Goal: Task Accomplishment & Management: Manage account settings

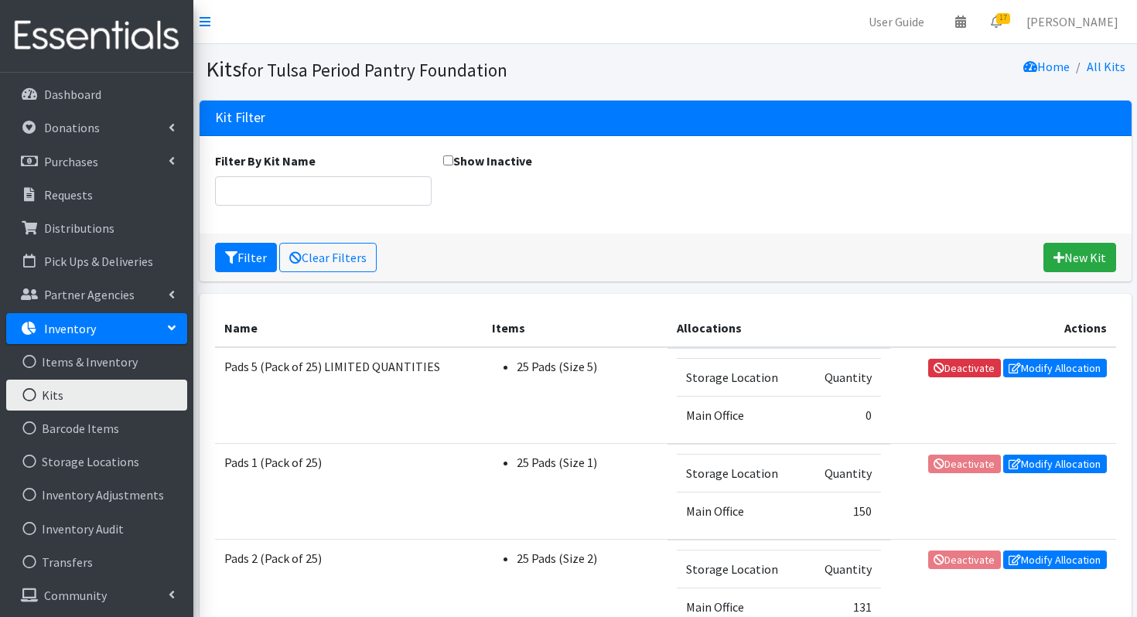
click at [46, 404] on link "Kits" at bounding box center [96, 395] width 181 height 31
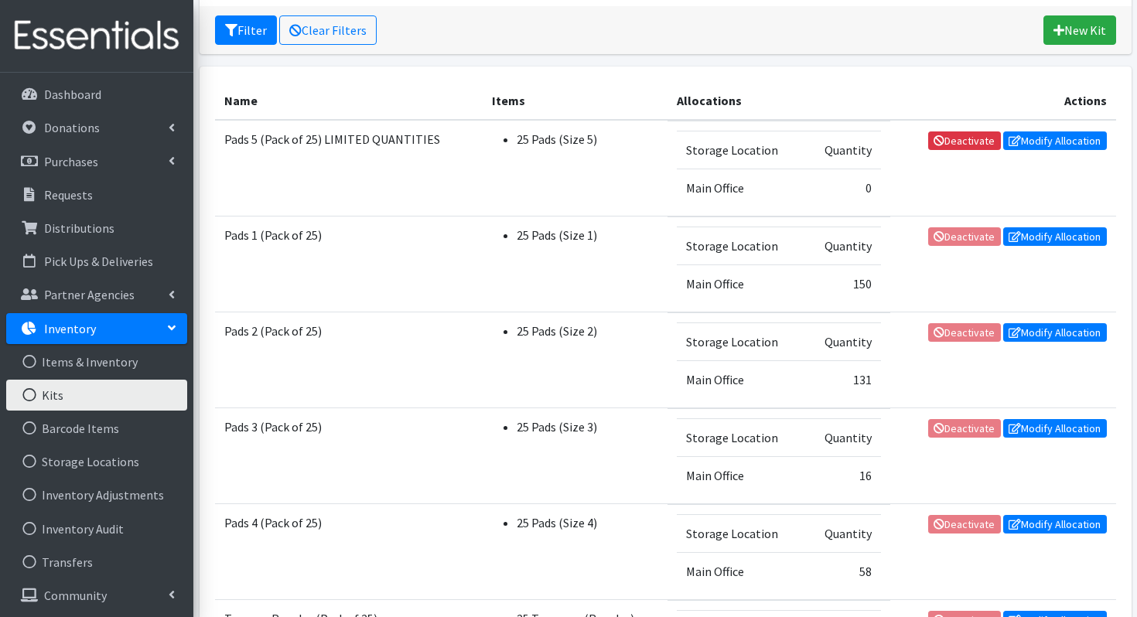
scroll to position [247, 0]
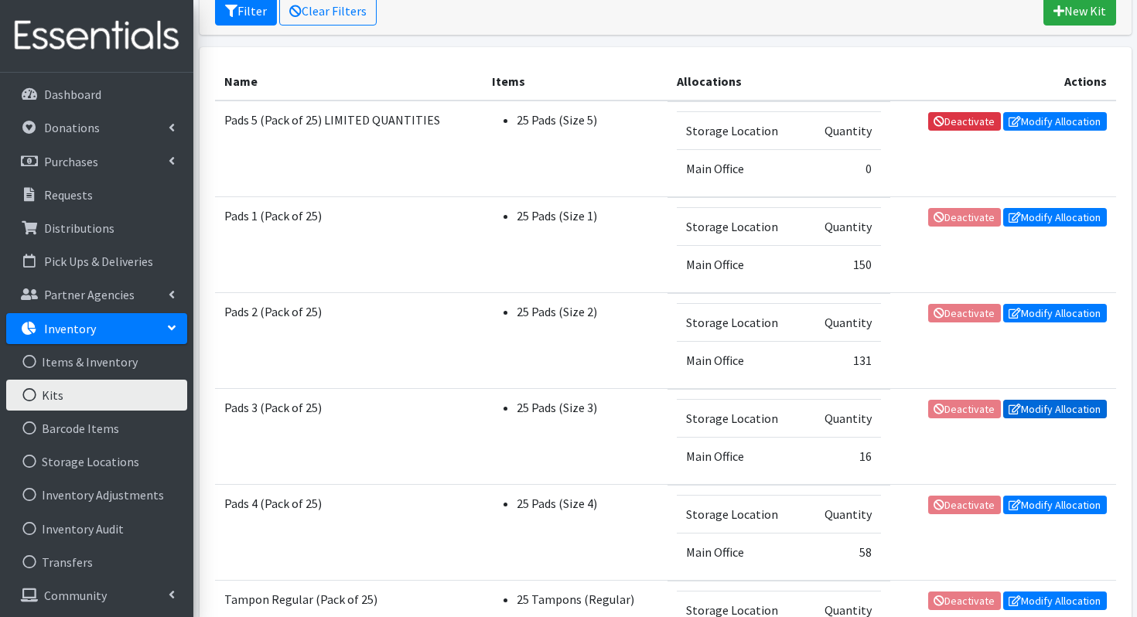
click at [1049, 414] on link "Modify Allocation" at bounding box center [1055, 409] width 104 height 19
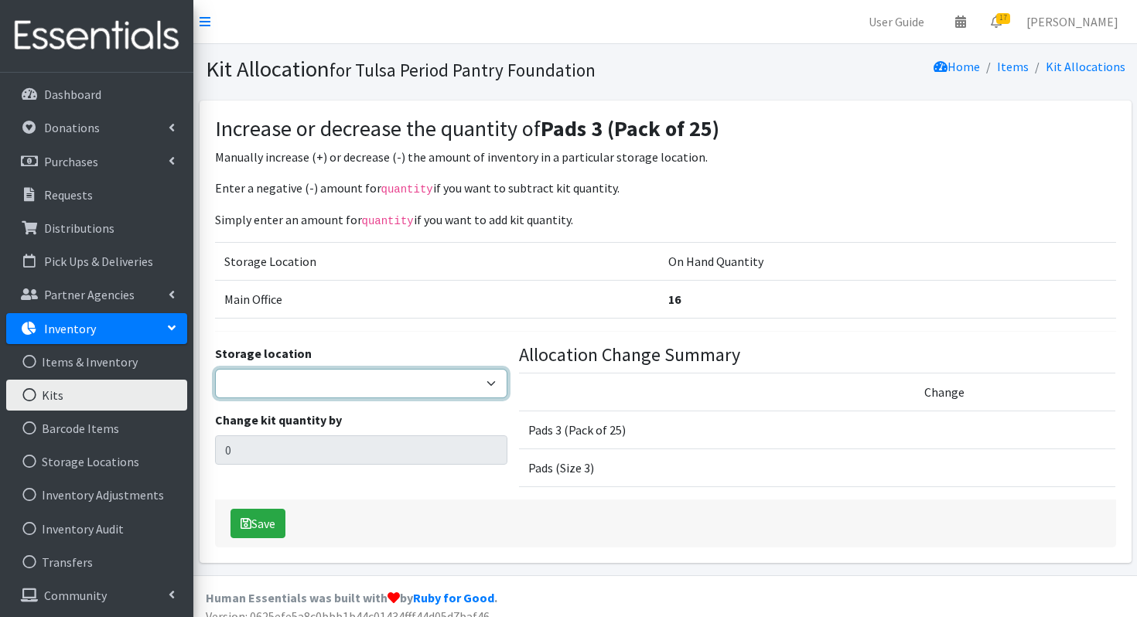
click at [366, 391] on select "Main Office" at bounding box center [361, 383] width 292 height 29
select select "380"
click at [215, 369] on select "Main Office" at bounding box center [361, 383] width 292 height 29
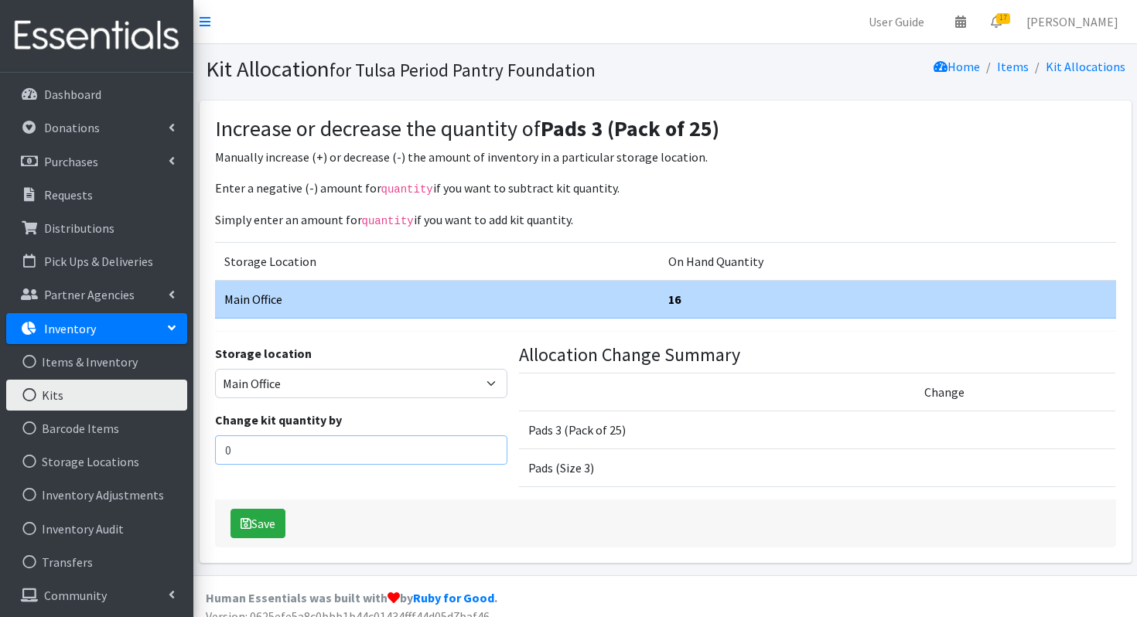
click at [316, 442] on input "0" at bounding box center [361, 450] width 292 height 29
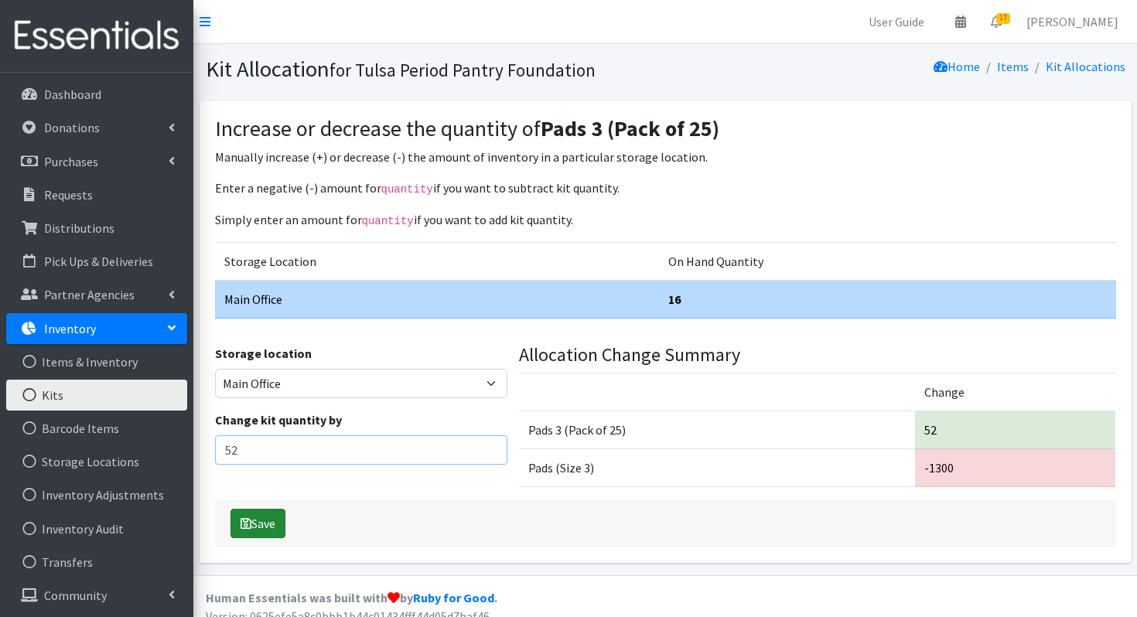
type input "52"
click at [251, 513] on button "Save" at bounding box center [258, 523] width 55 height 29
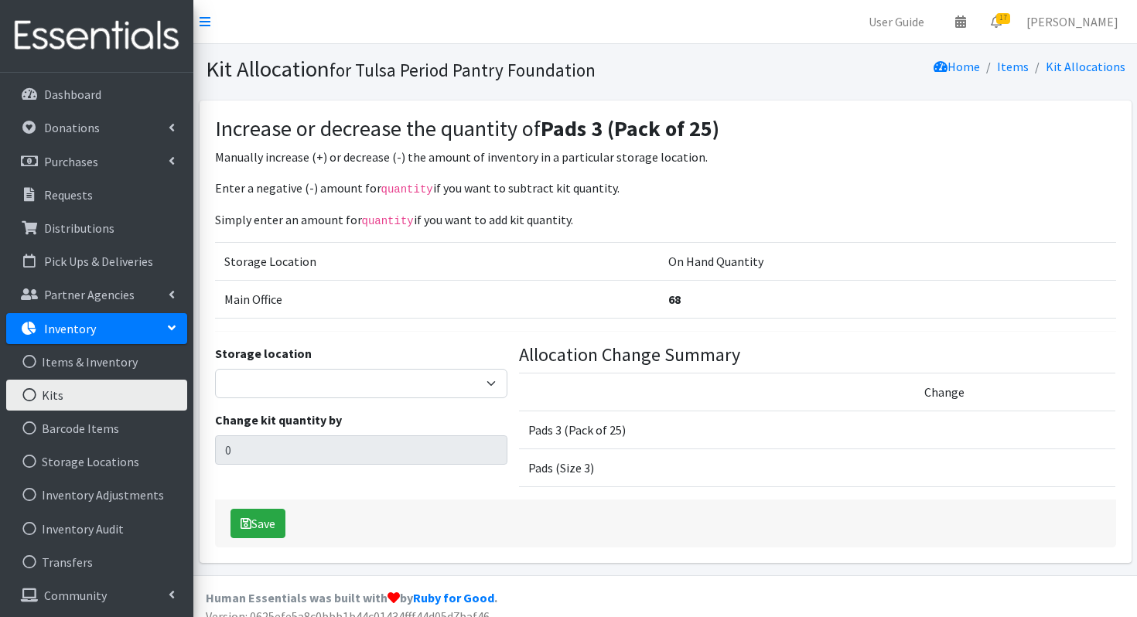
click at [73, 392] on link "Kits" at bounding box center [96, 395] width 181 height 31
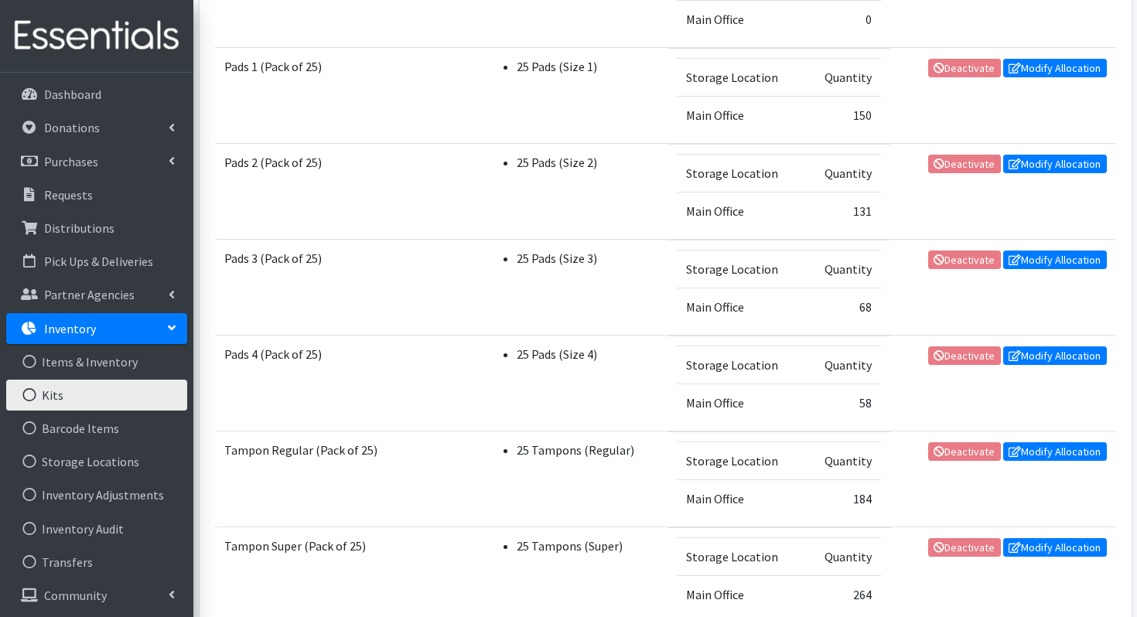
scroll to position [402, 0]
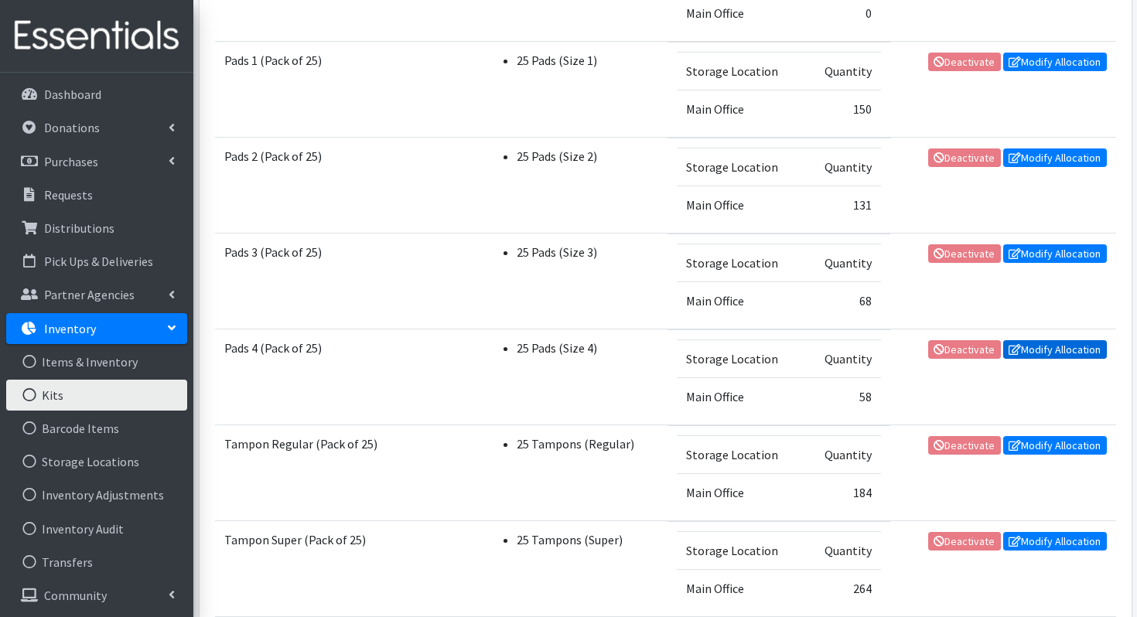
click at [1043, 348] on link "Modify Allocation" at bounding box center [1055, 349] width 104 height 19
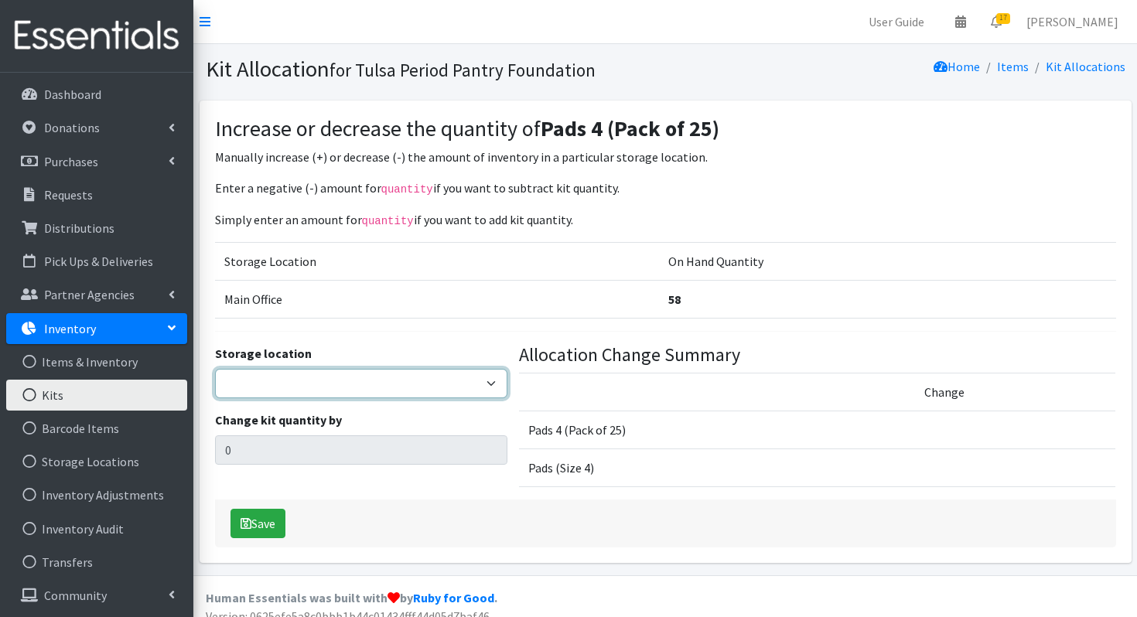
click at [396, 374] on select "Main Office" at bounding box center [361, 383] width 292 height 29
select select "380"
click at [215, 369] on select "Main Office" at bounding box center [361, 383] width 292 height 29
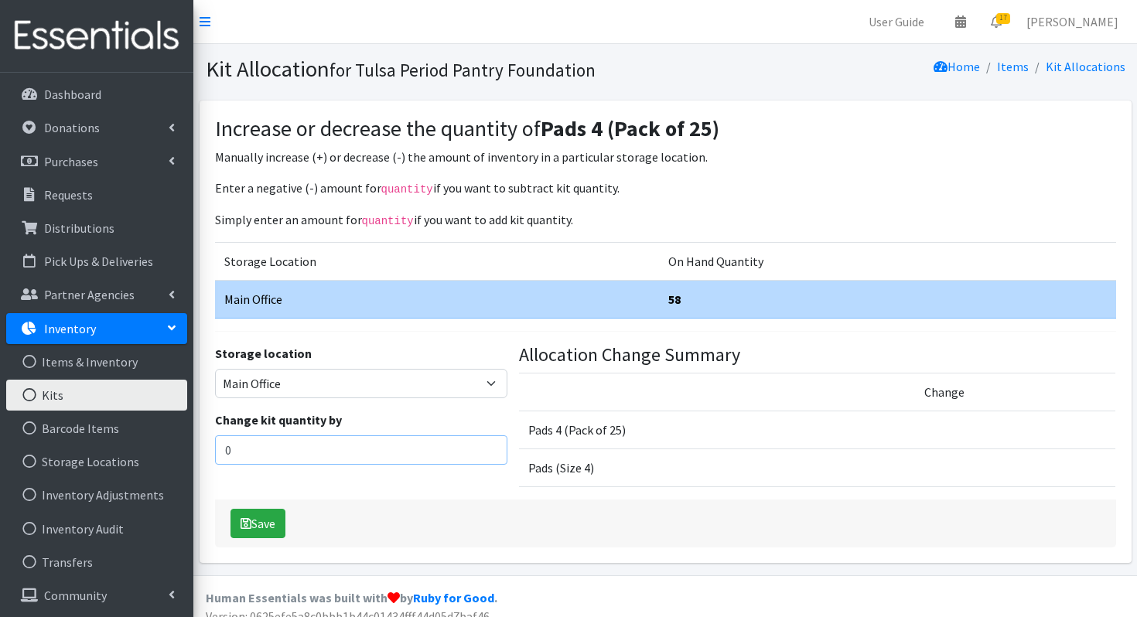
click at [298, 447] on input "0" at bounding box center [361, 450] width 292 height 29
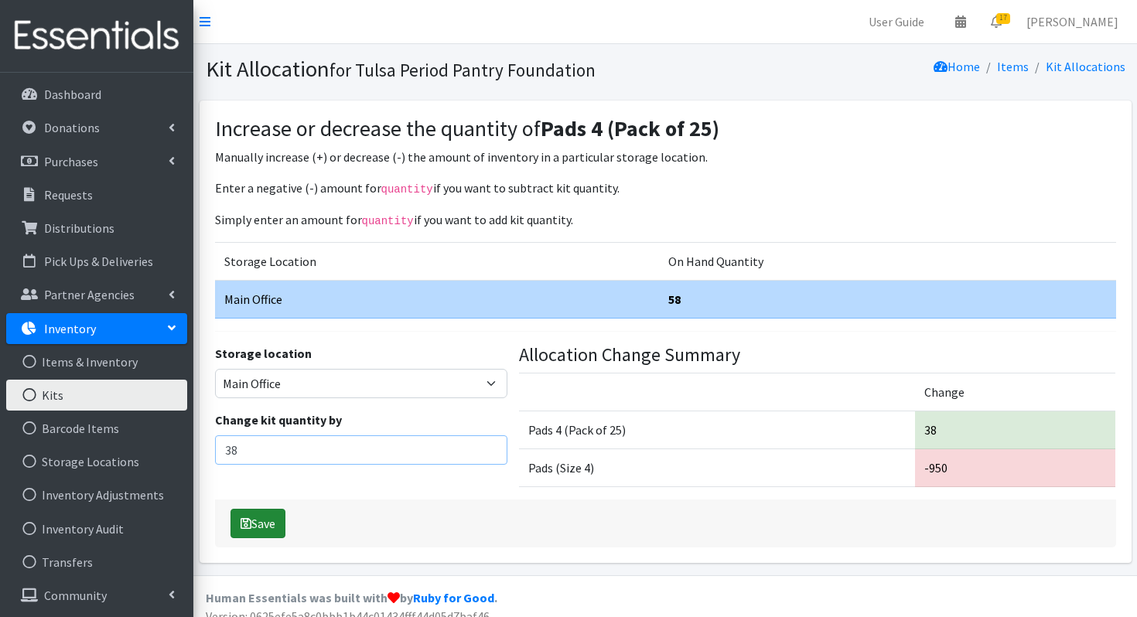
type input "38"
click at [254, 523] on button "Save" at bounding box center [258, 523] width 55 height 29
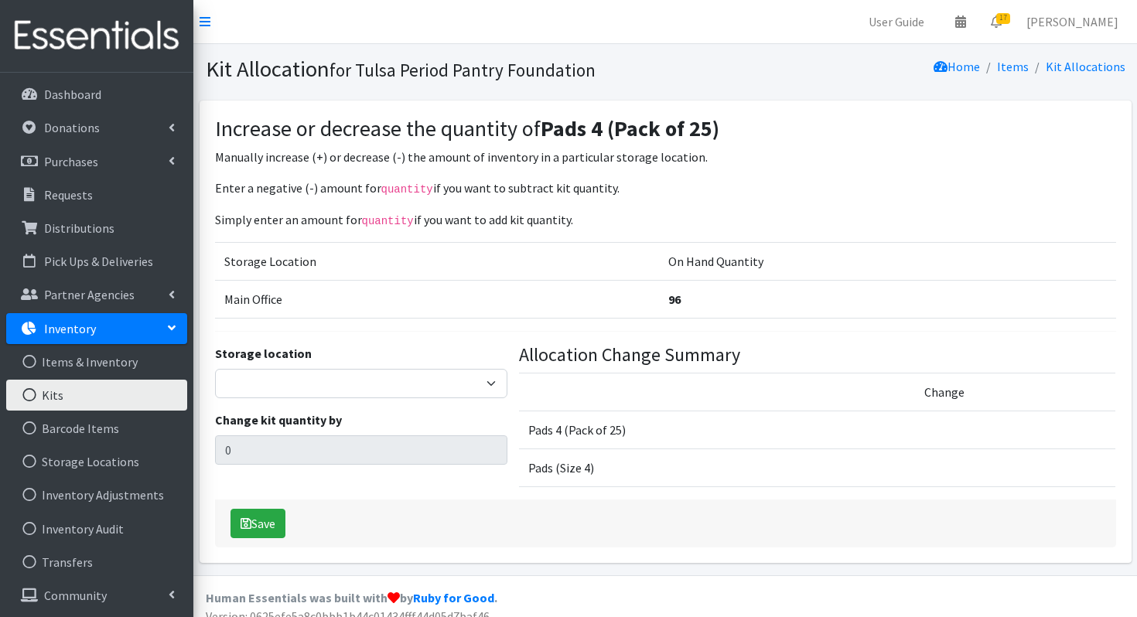
click at [66, 401] on link "Kits" at bounding box center [96, 395] width 181 height 31
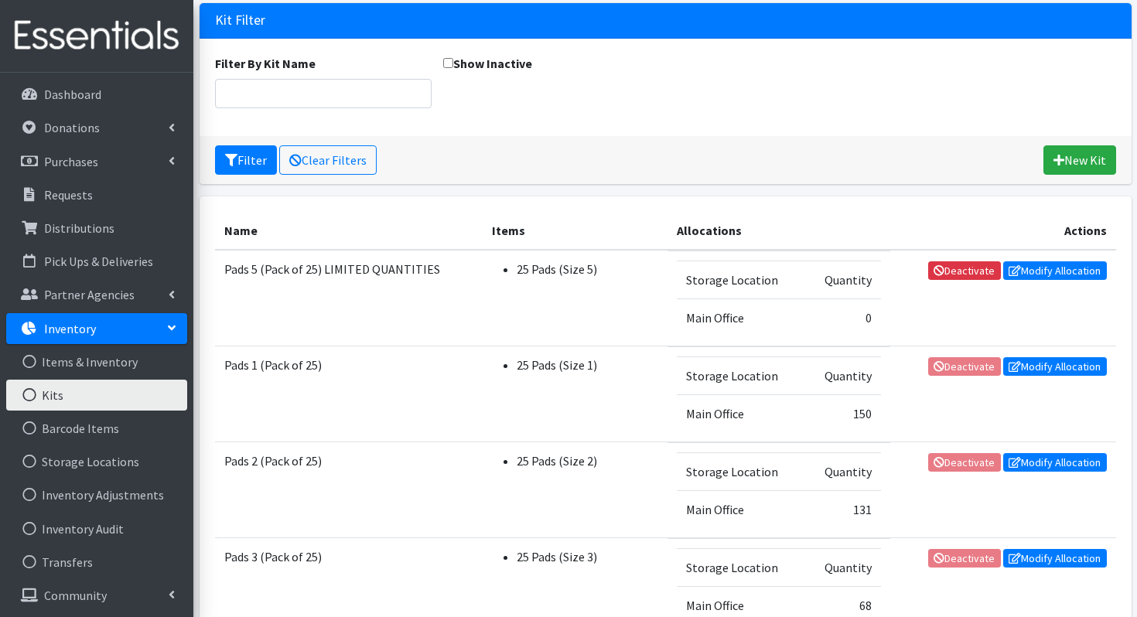
scroll to position [93, 0]
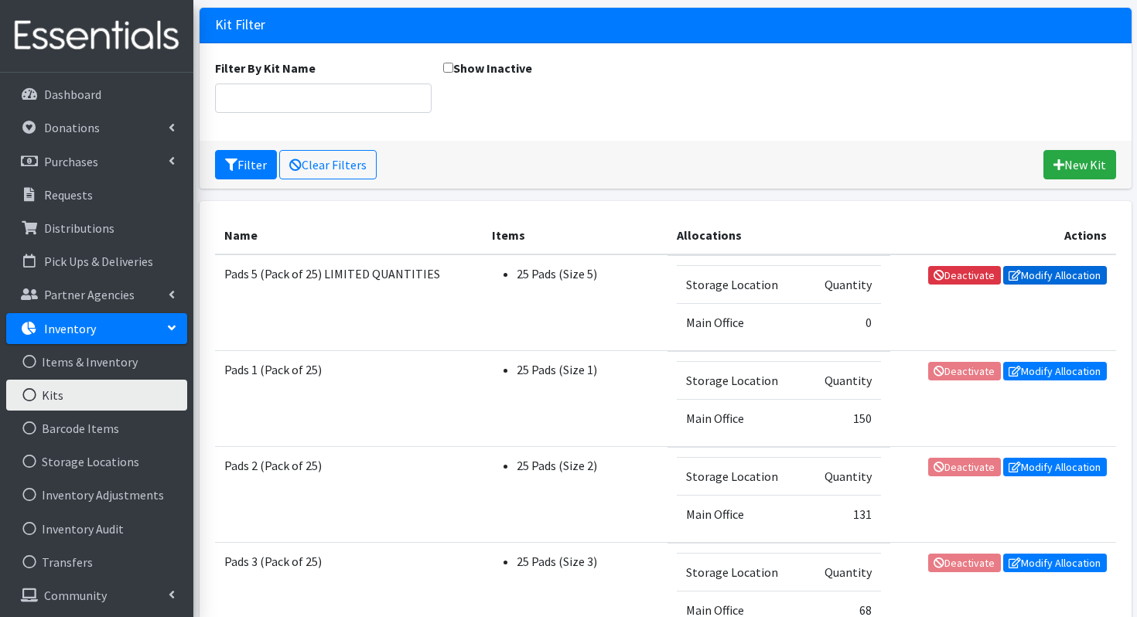
click at [1073, 273] on link "Modify Allocation" at bounding box center [1055, 275] width 104 height 19
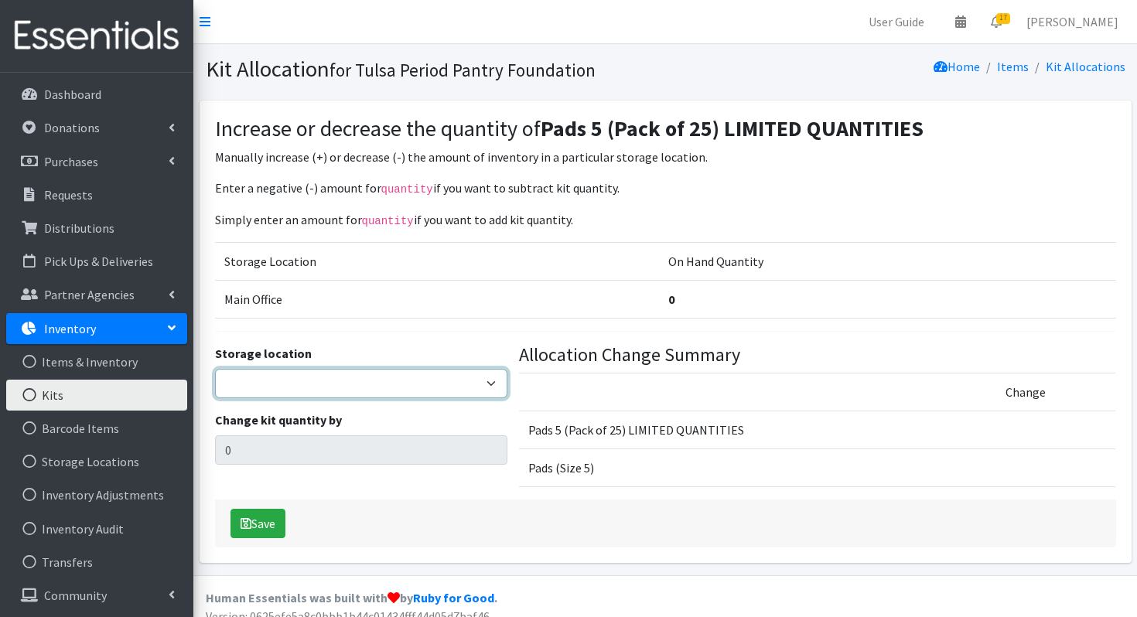
click at [389, 382] on select "Main Office" at bounding box center [361, 383] width 292 height 29
select select "380"
click at [215, 369] on select "Main Office" at bounding box center [361, 383] width 292 height 29
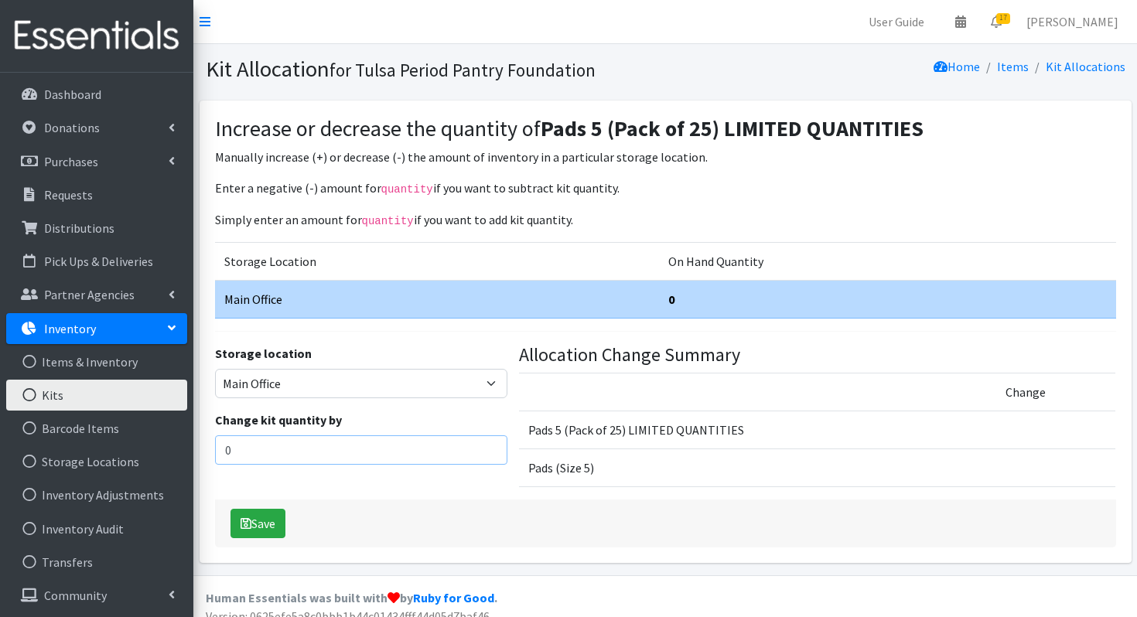
click at [271, 452] on input "0" at bounding box center [361, 450] width 292 height 29
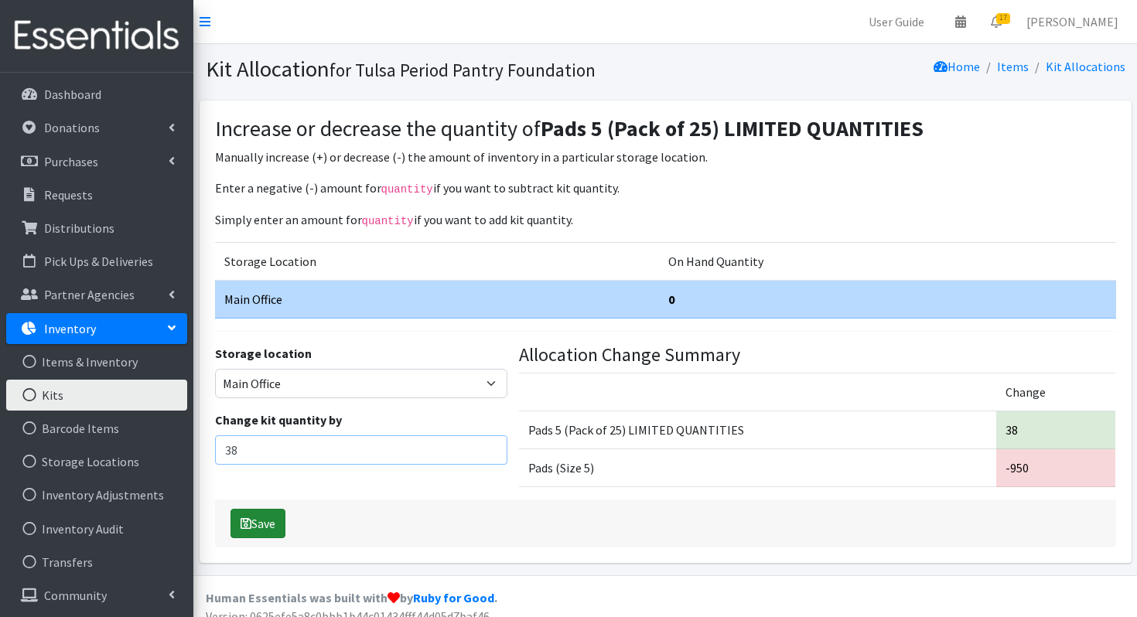
type input "38"
click at [264, 510] on button "Save" at bounding box center [258, 523] width 55 height 29
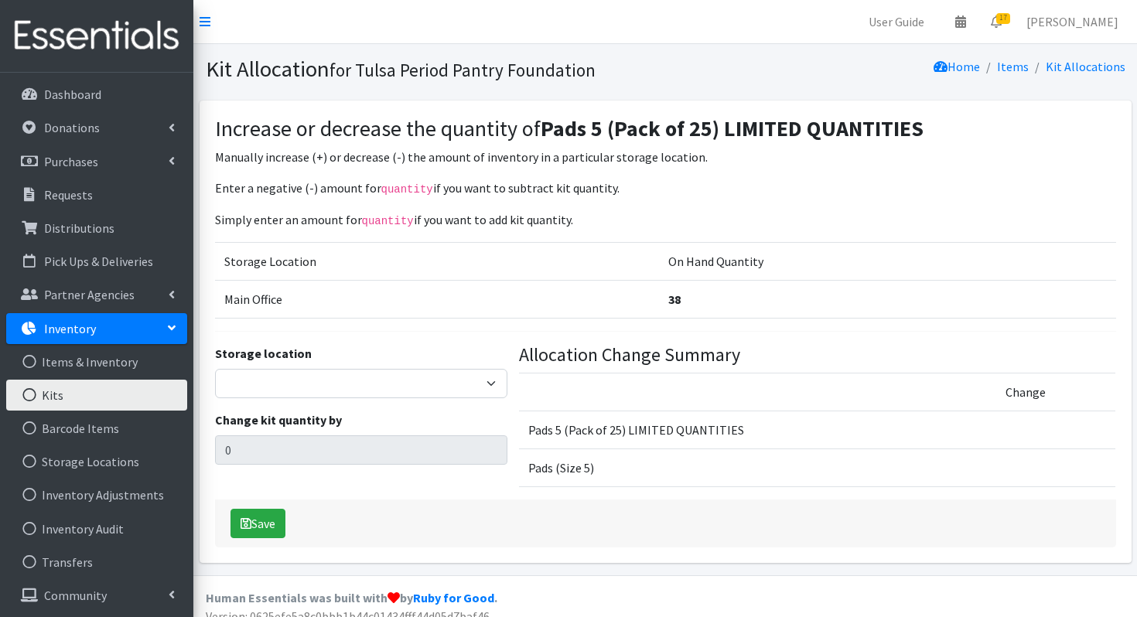
click at [55, 388] on link "Kits" at bounding box center [96, 395] width 181 height 31
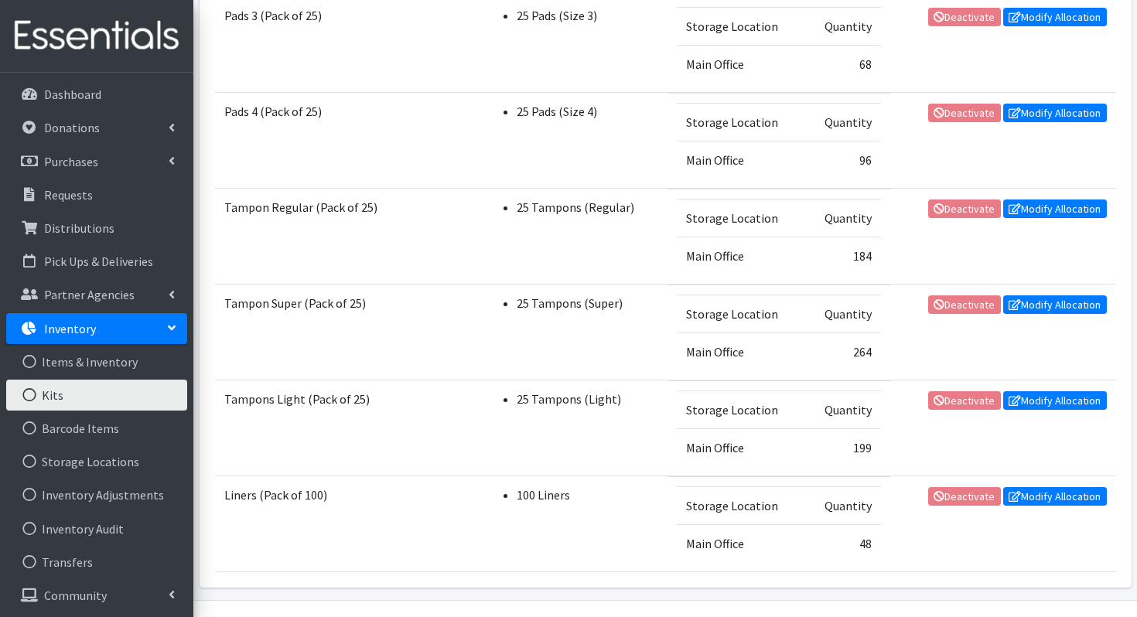
scroll to position [680, 0]
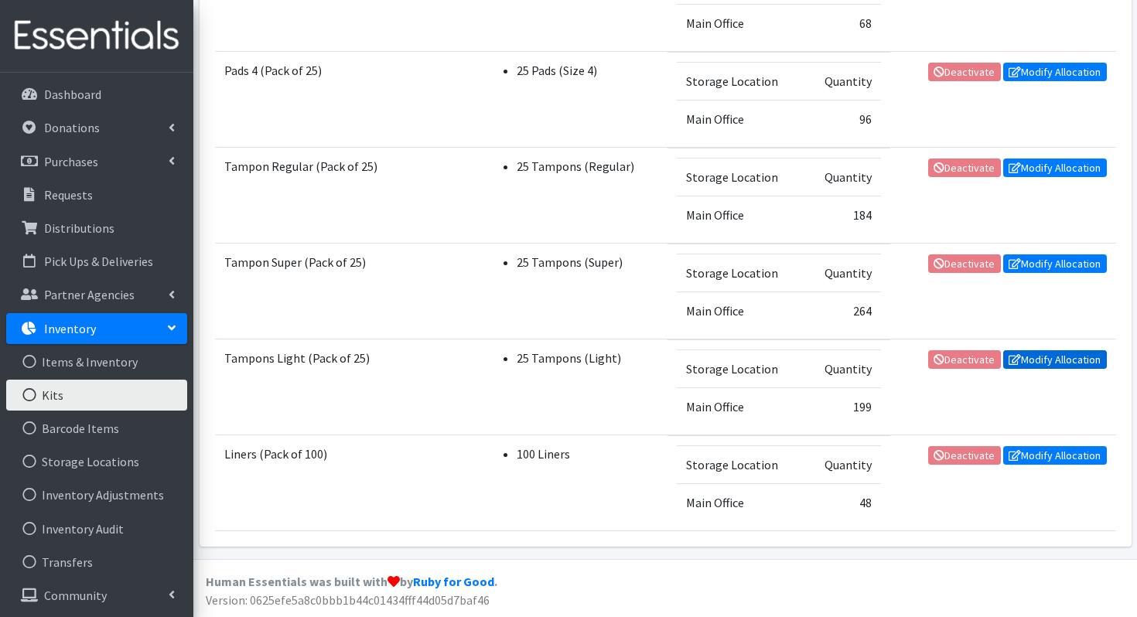
click at [1054, 356] on link "Modify Allocation" at bounding box center [1055, 359] width 104 height 19
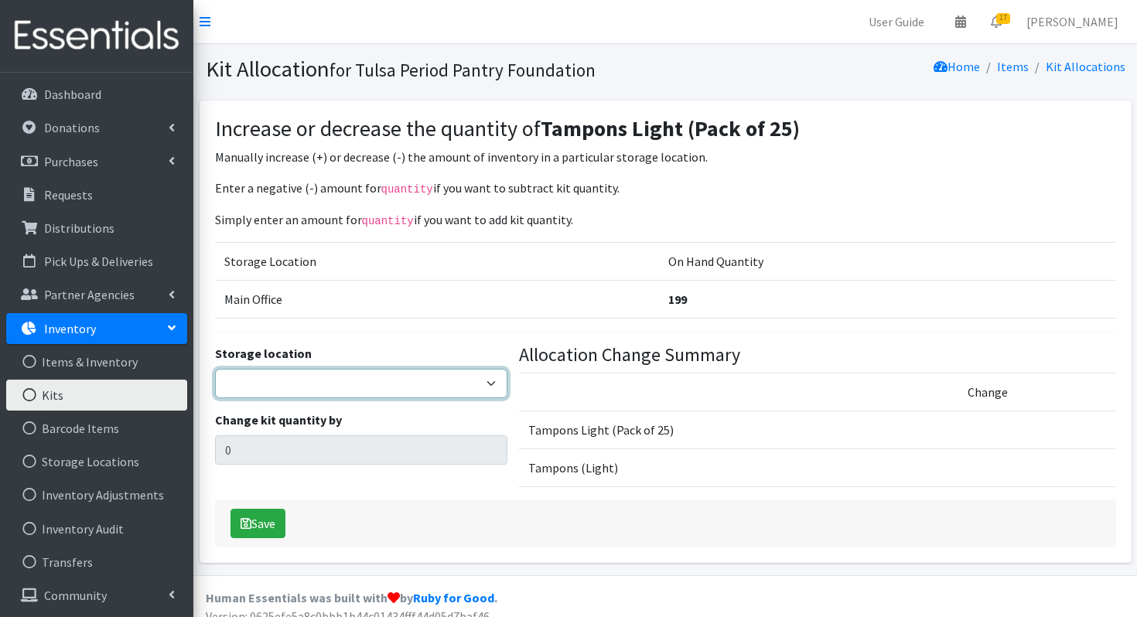
click at [268, 376] on select "Main Office" at bounding box center [361, 383] width 292 height 29
select select "380"
click at [215, 369] on select "Main Office" at bounding box center [361, 383] width 292 height 29
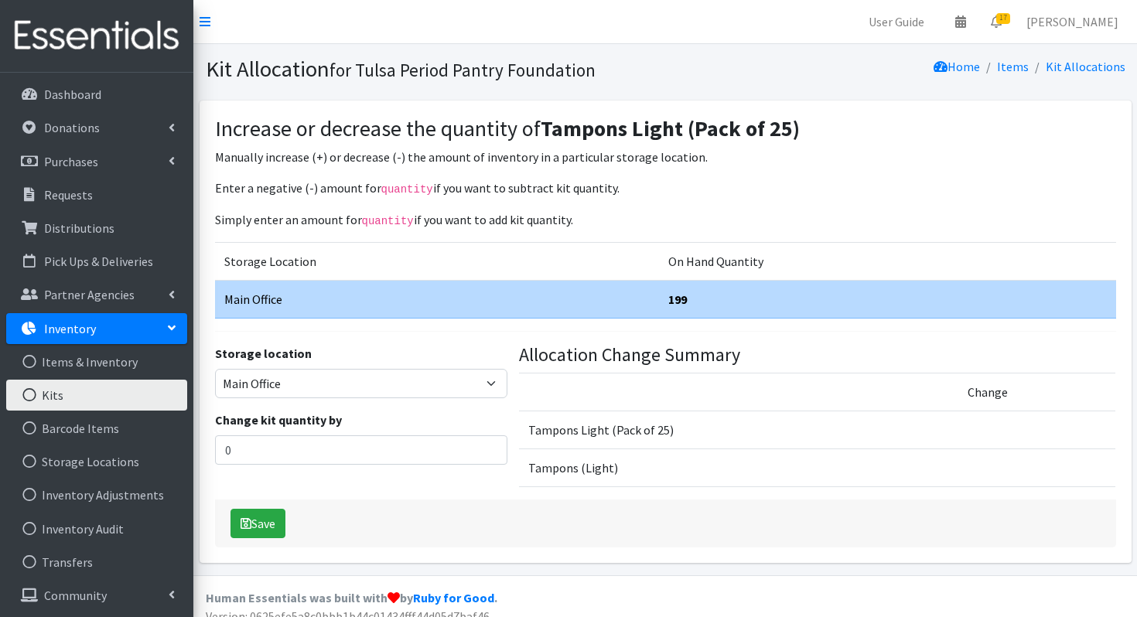
click at [105, 393] on link "Kits" at bounding box center [96, 395] width 181 height 31
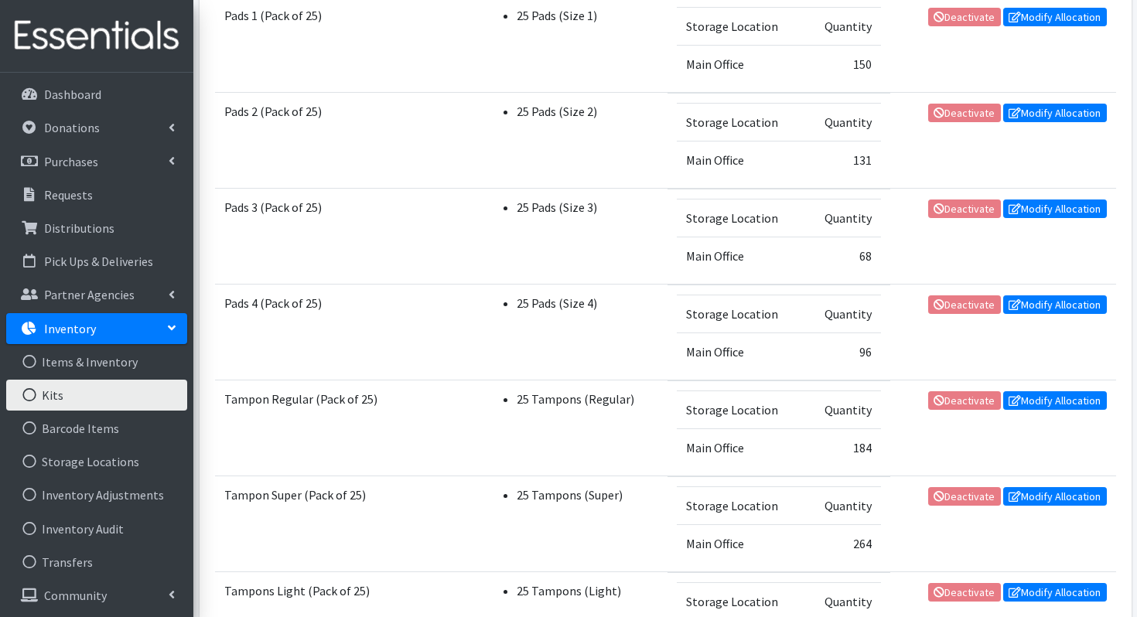
scroll to position [637, 0]
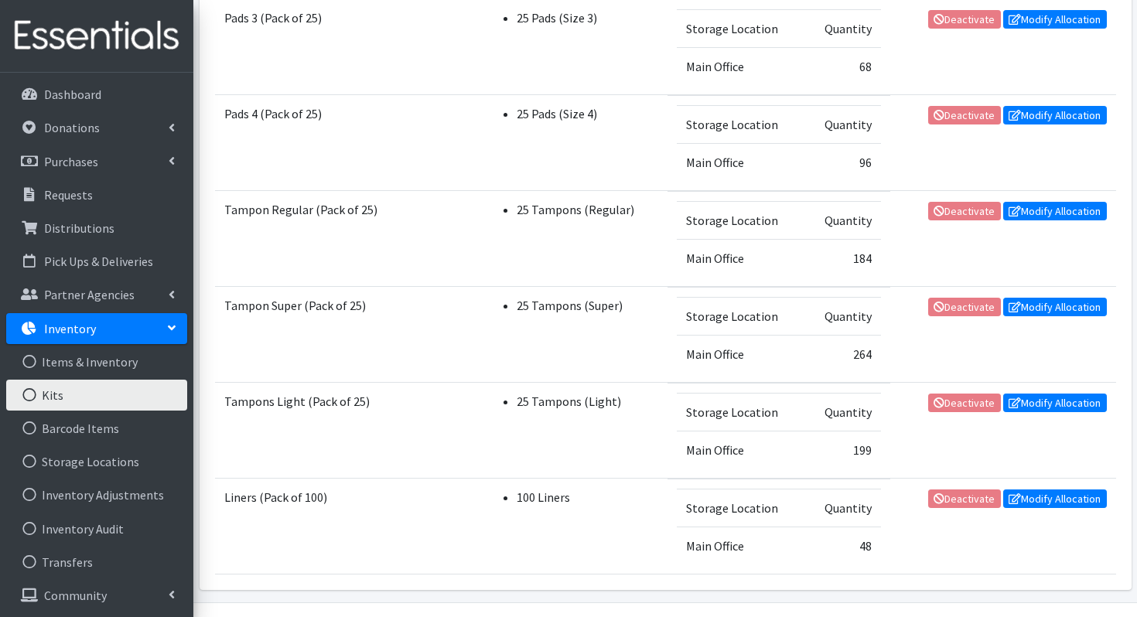
click at [851, 221] on td "Quantity" at bounding box center [843, 220] width 77 height 38
click at [587, 207] on li "25 Tampons (Regular)" at bounding box center [587, 209] width 141 height 19
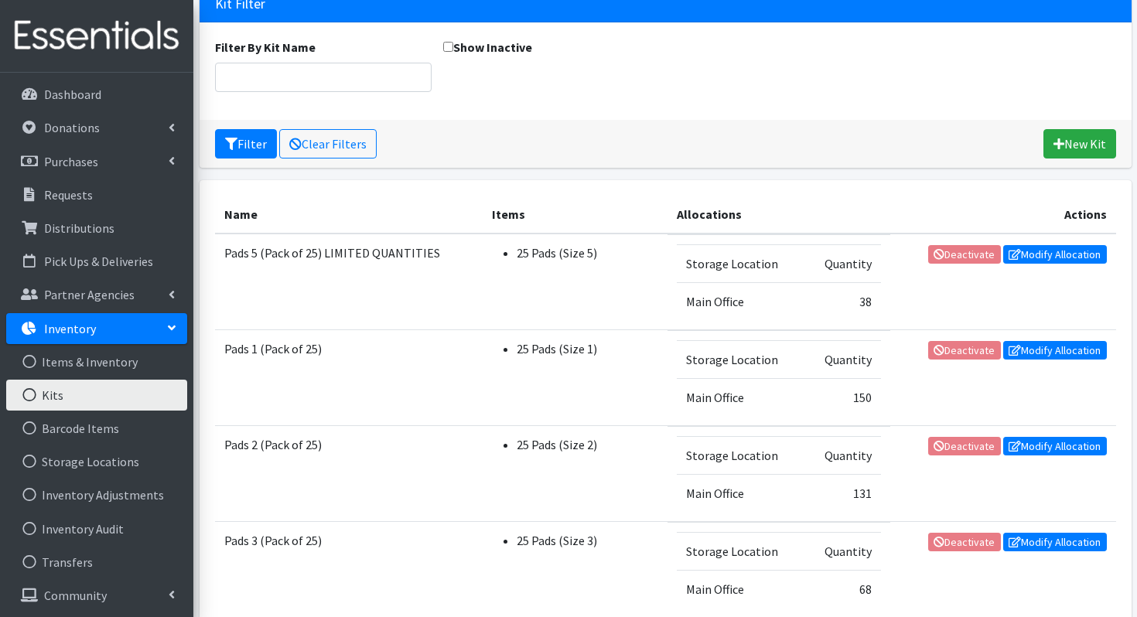
scroll to position [0, 0]
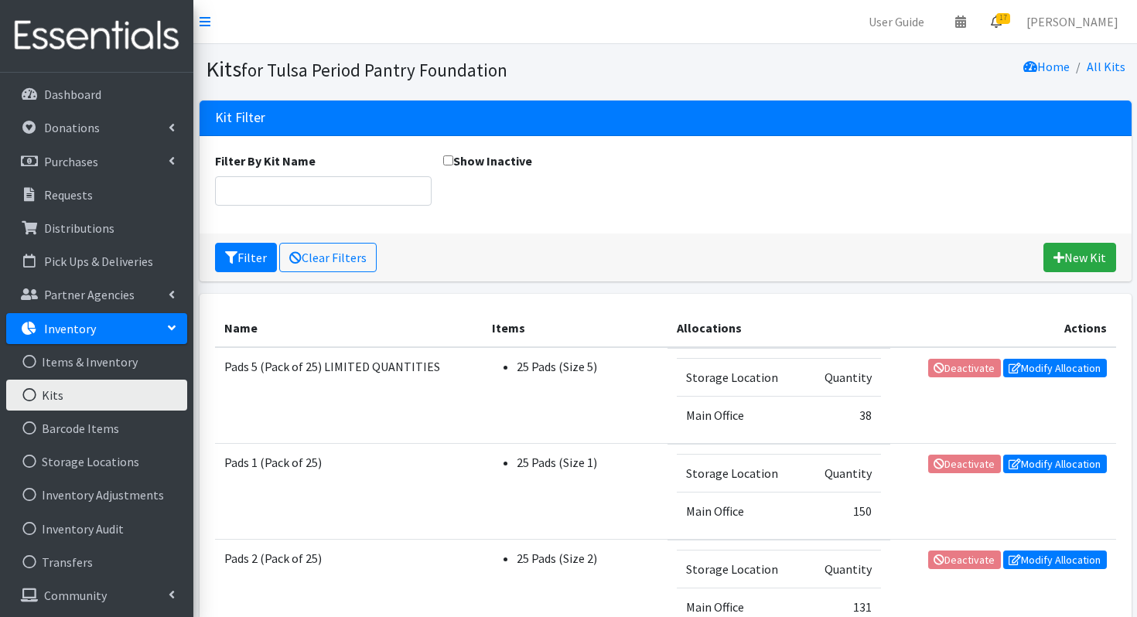
click at [1009, 15] on span "17" at bounding box center [1003, 18] width 14 height 11
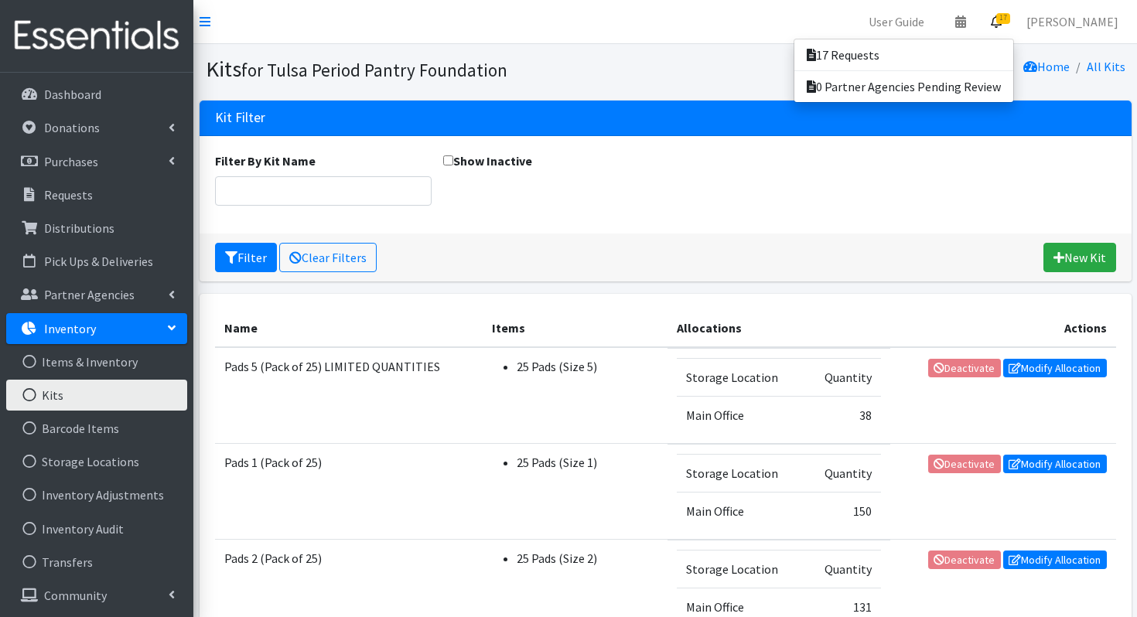
click at [1009, 15] on span "17" at bounding box center [1003, 18] width 14 height 11
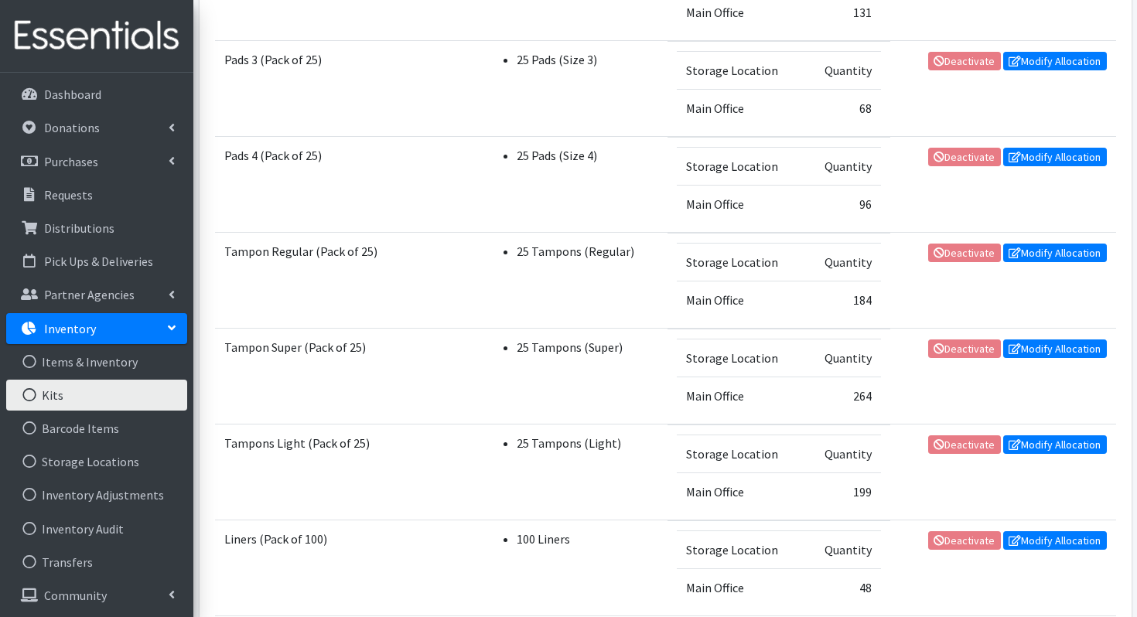
scroll to position [680, 0]
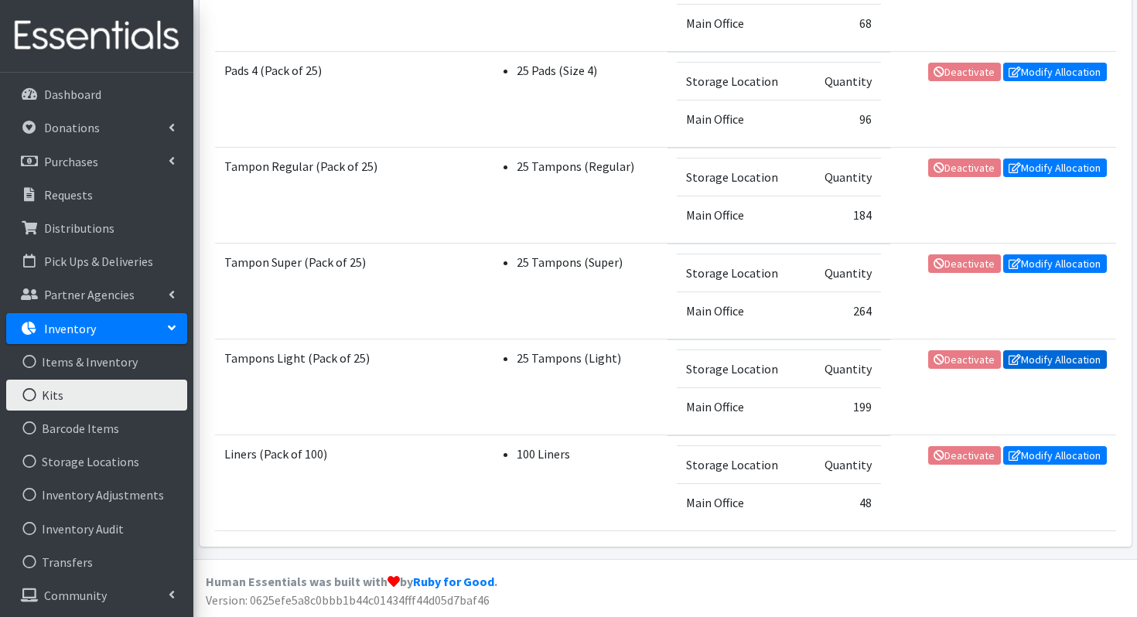
click at [1084, 354] on link "Modify Allocation" at bounding box center [1055, 359] width 104 height 19
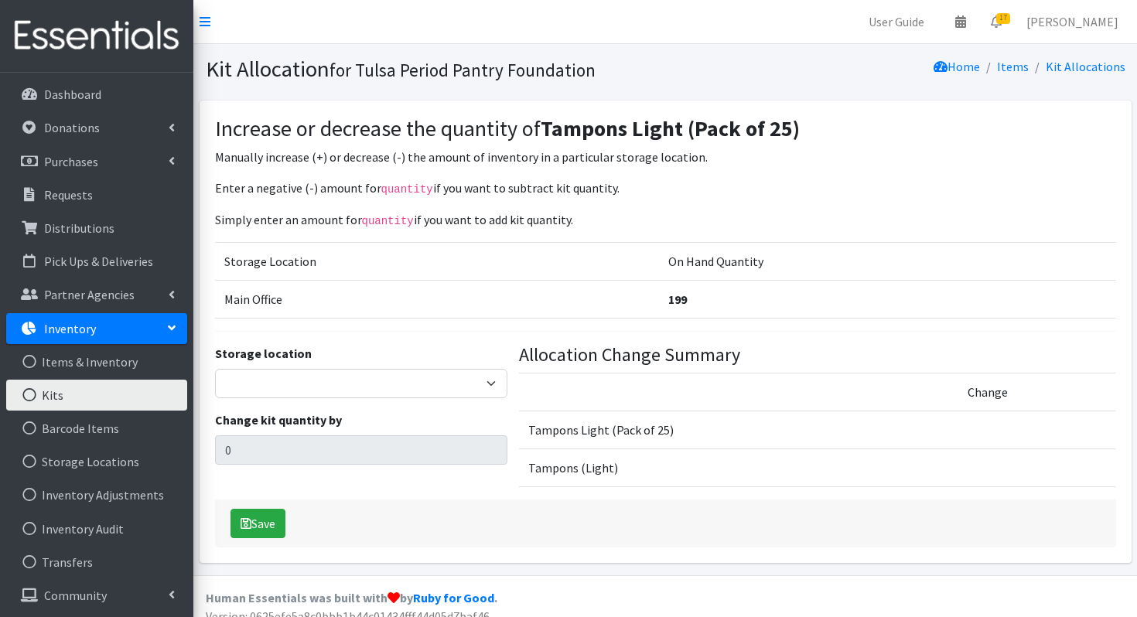
click at [67, 404] on link "Kits" at bounding box center [96, 395] width 181 height 31
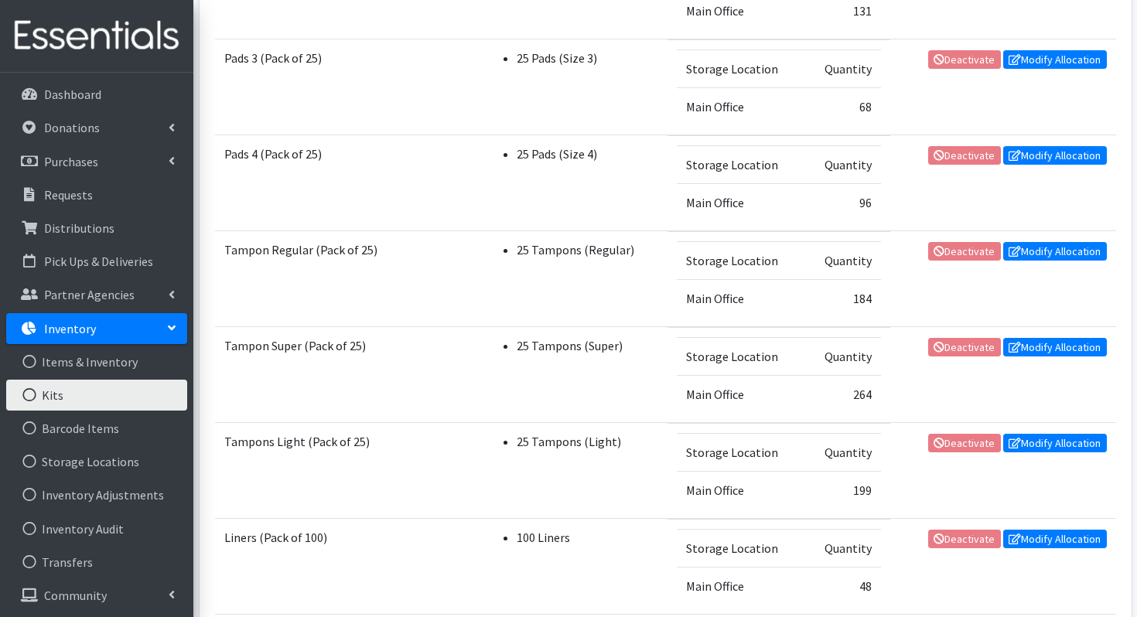
scroll to position [598, 0]
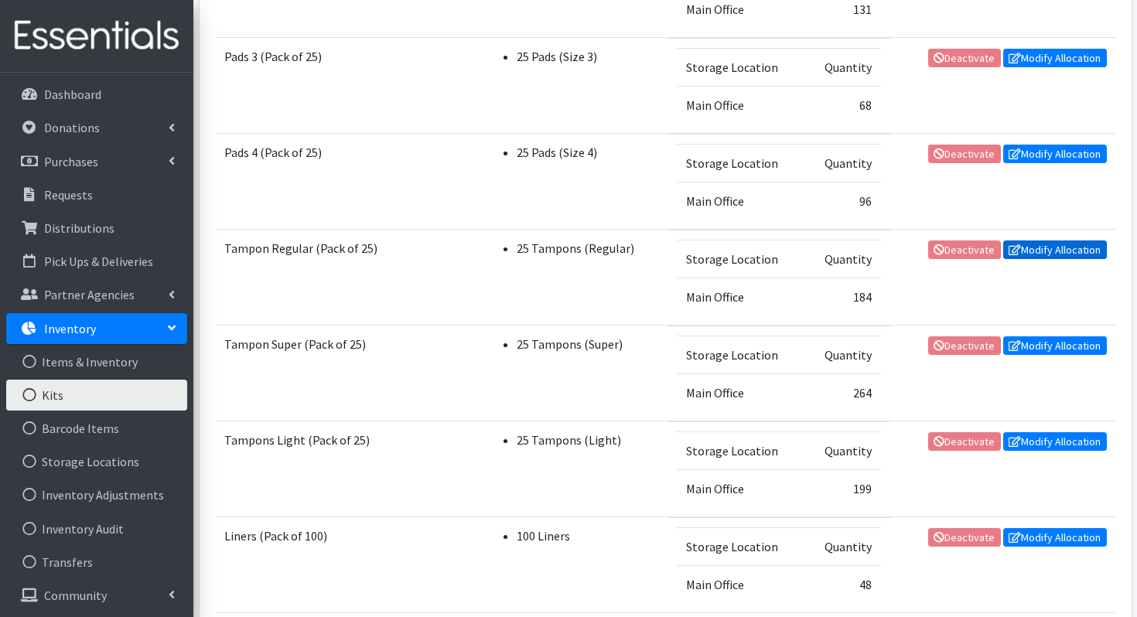
click at [1057, 255] on link "Modify Allocation" at bounding box center [1055, 250] width 104 height 19
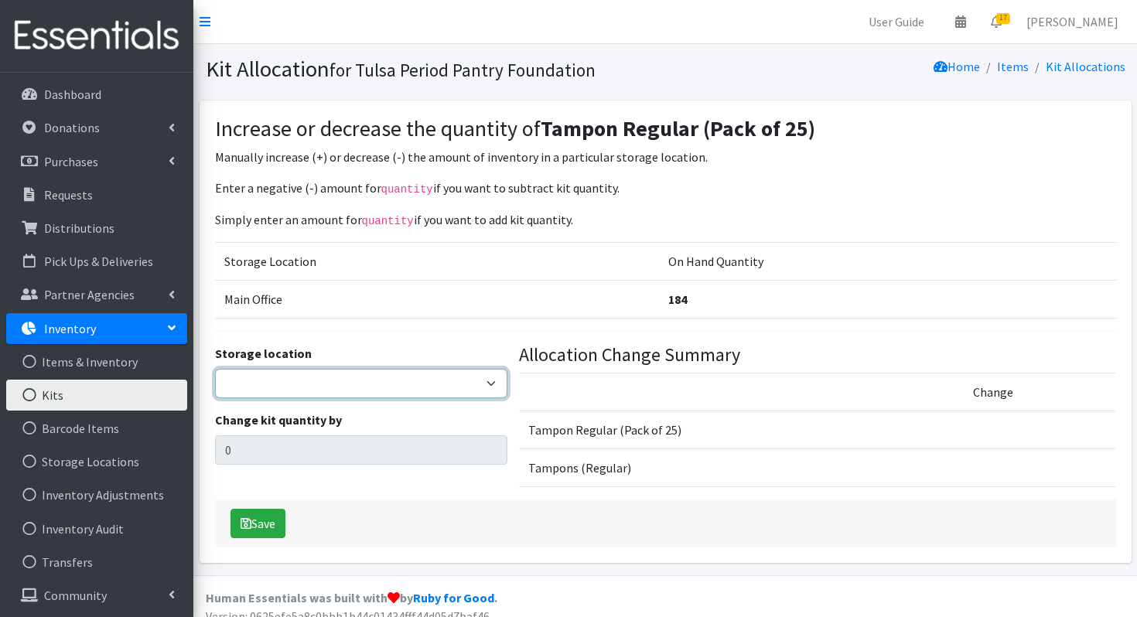
click at [323, 396] on select "Main Office" at bounding box center [361, 383] width 292 height 29
select select "380"
click at [215, 369] on select "Main Office" at bounding box center [361, 383] width 292 height 29
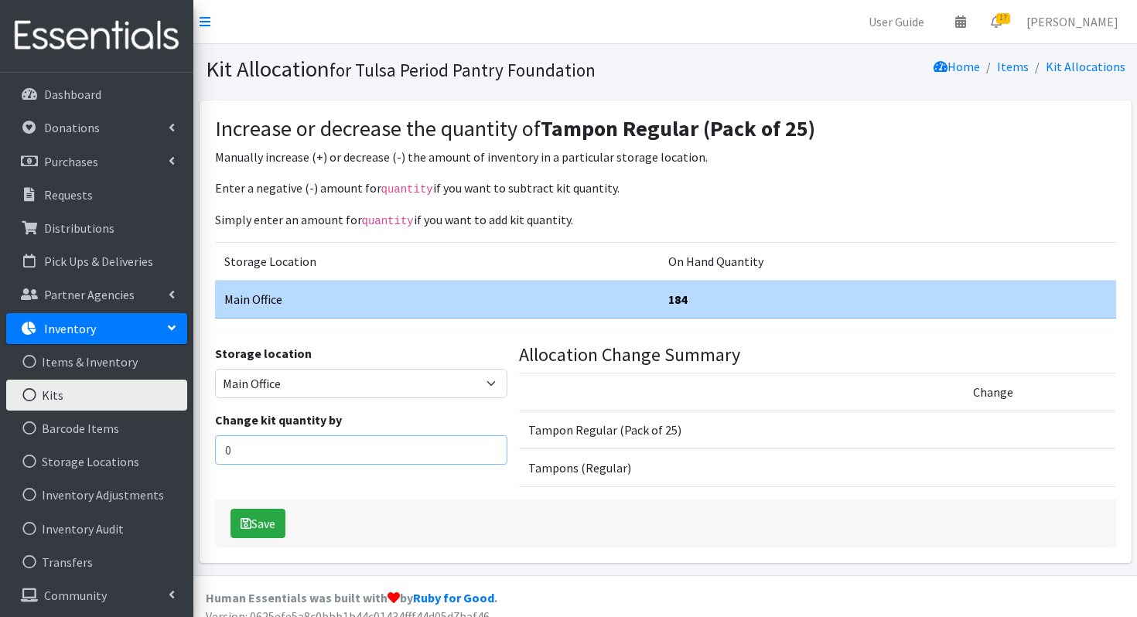
click at [291, 446] on input "0" at bounding box center [361, 450] width 292 height 29
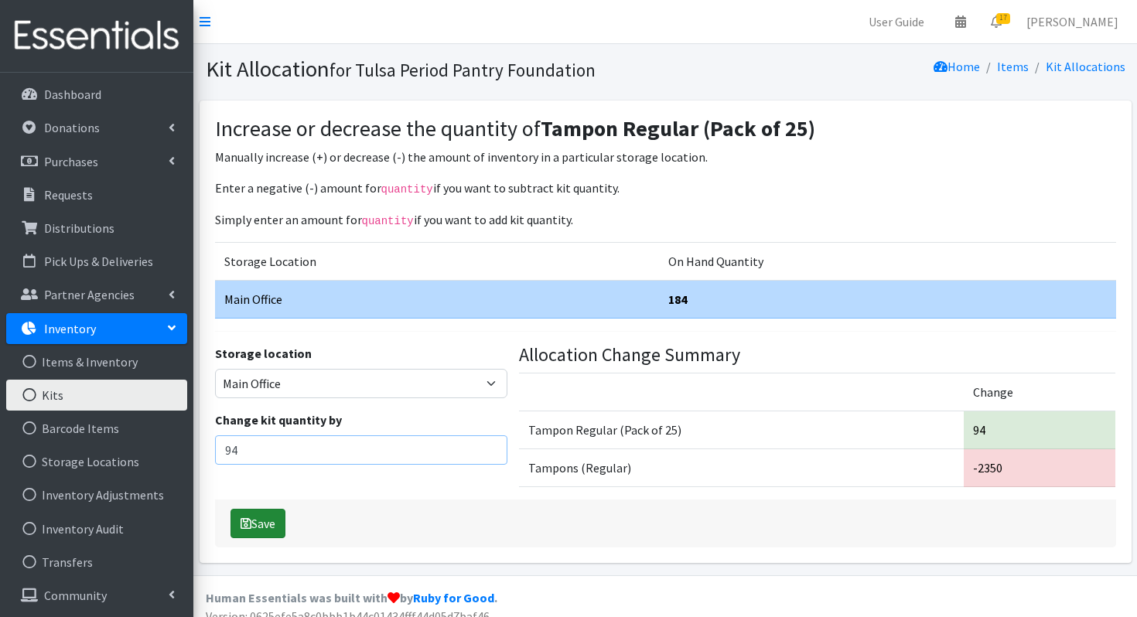
type input "94"
click at [265, 518] on button "Save" at bounding box center [258, 523] width 55 height 29
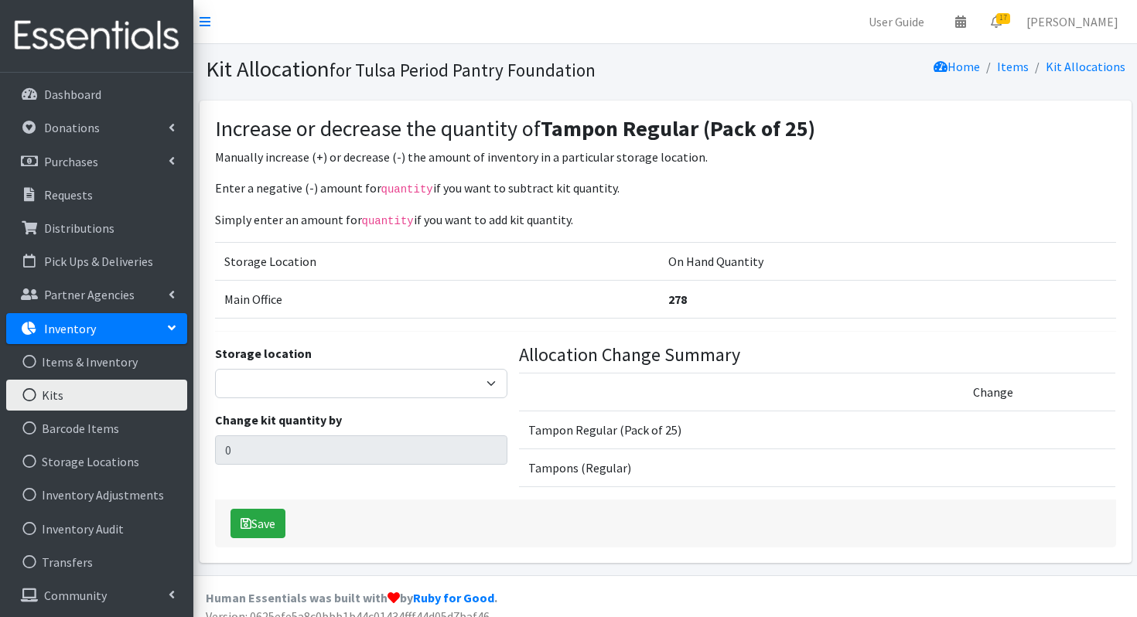
click at [73, 409] on link "Kits" at bounding box center [96, 395] width 181 height 31
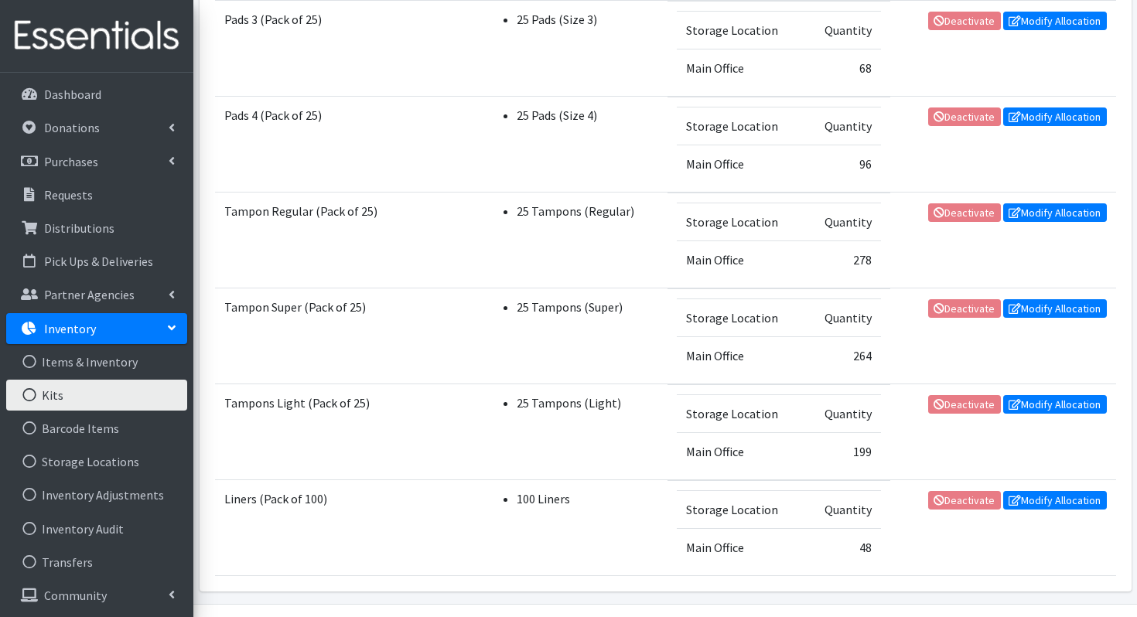
scroll to position [662, 0]
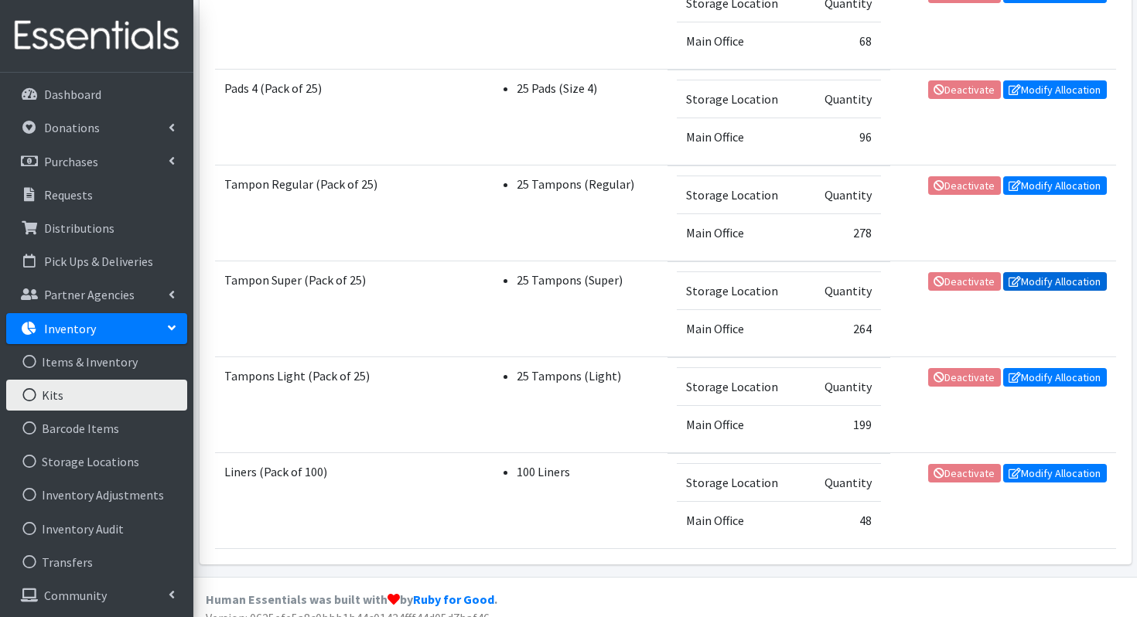
click at [1056, 285] on link "Modify Allocation" at bounding box center [1055, 281] width 104 height 19
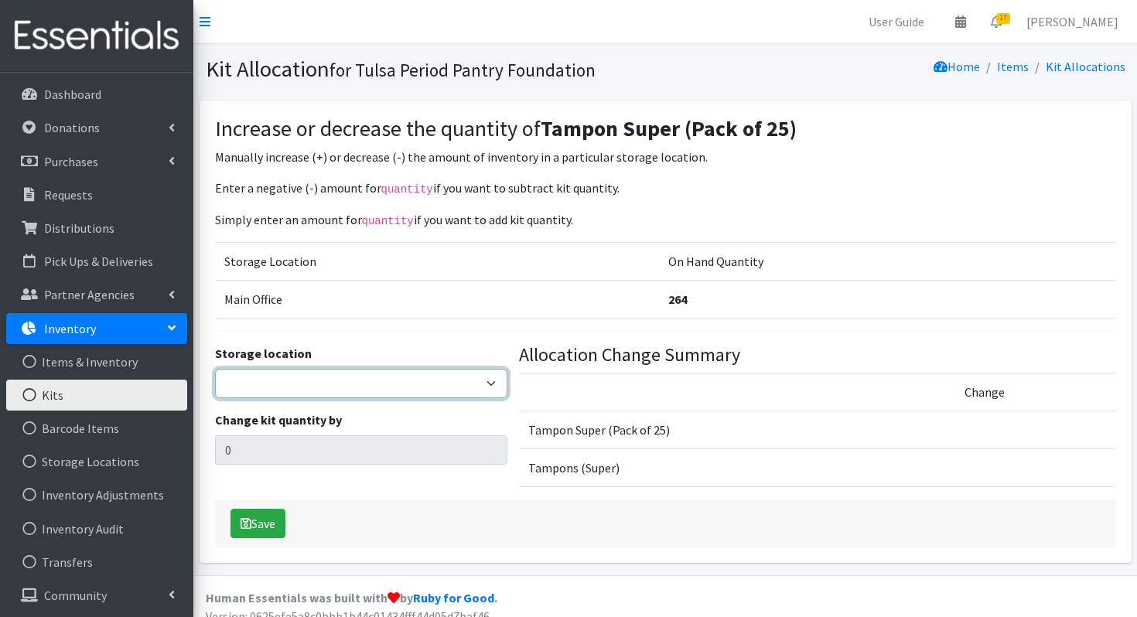
click at [462, 371] on select "Main Office" at bounding box center [361, 383] width 292 height 29
select select "380"
click at [215, 369] on select "Main Office" at bounding box center [361, 383] width 292 height 29
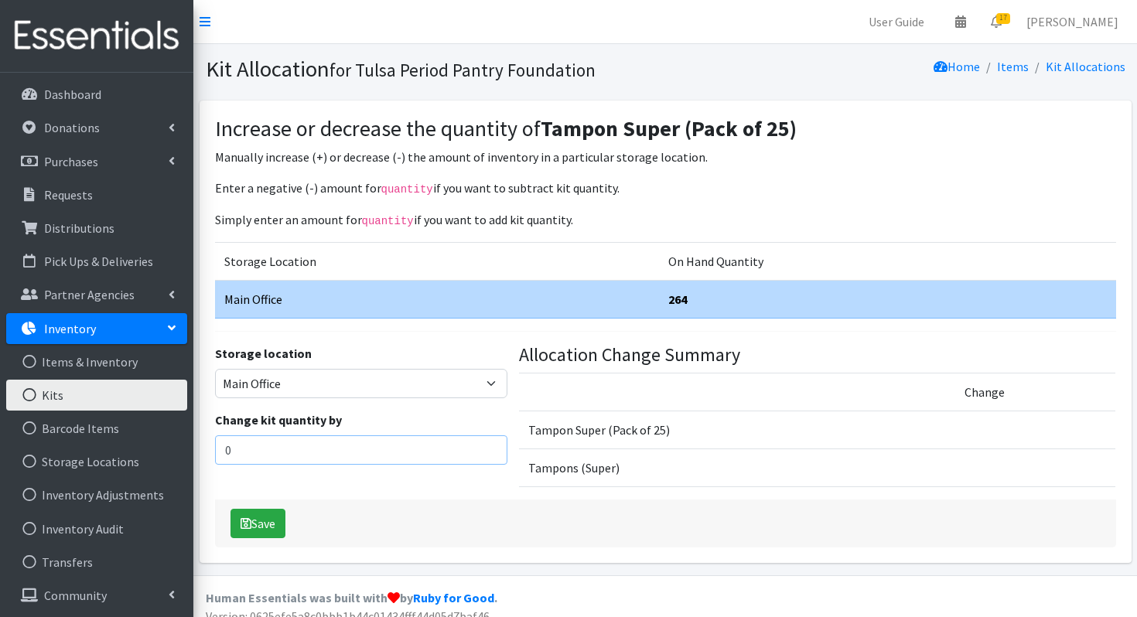
click at [371, 456] on input "0" at bounding box center [361, 450] width 292 height 29
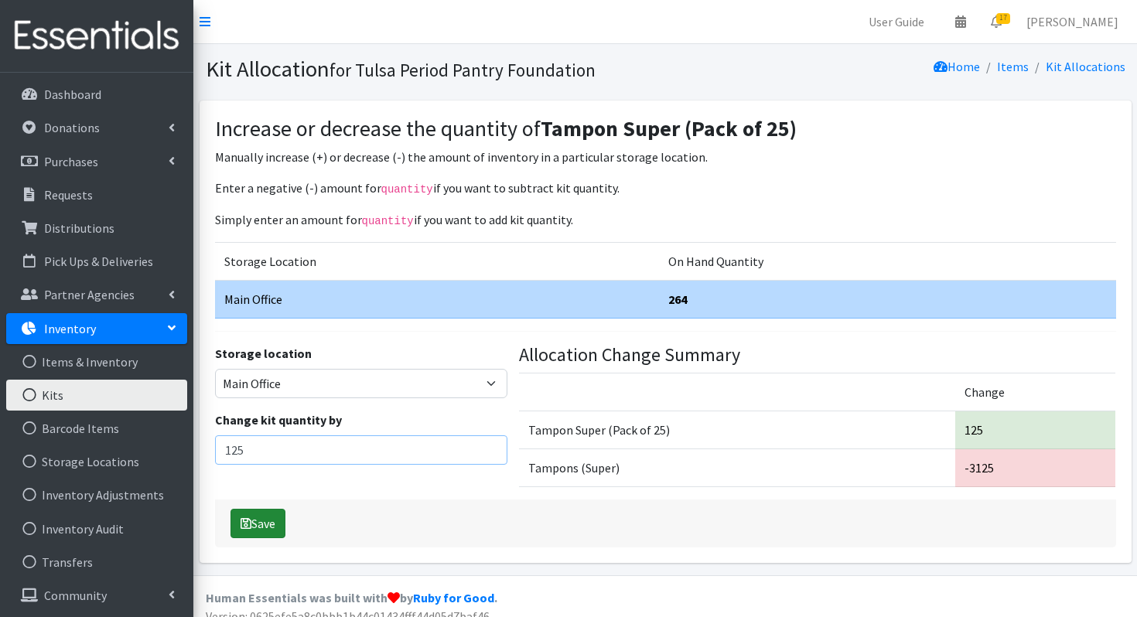
type input "125"
click at [255, 519] on button "Save" at bounding box center [258, 523] width 55 height 29
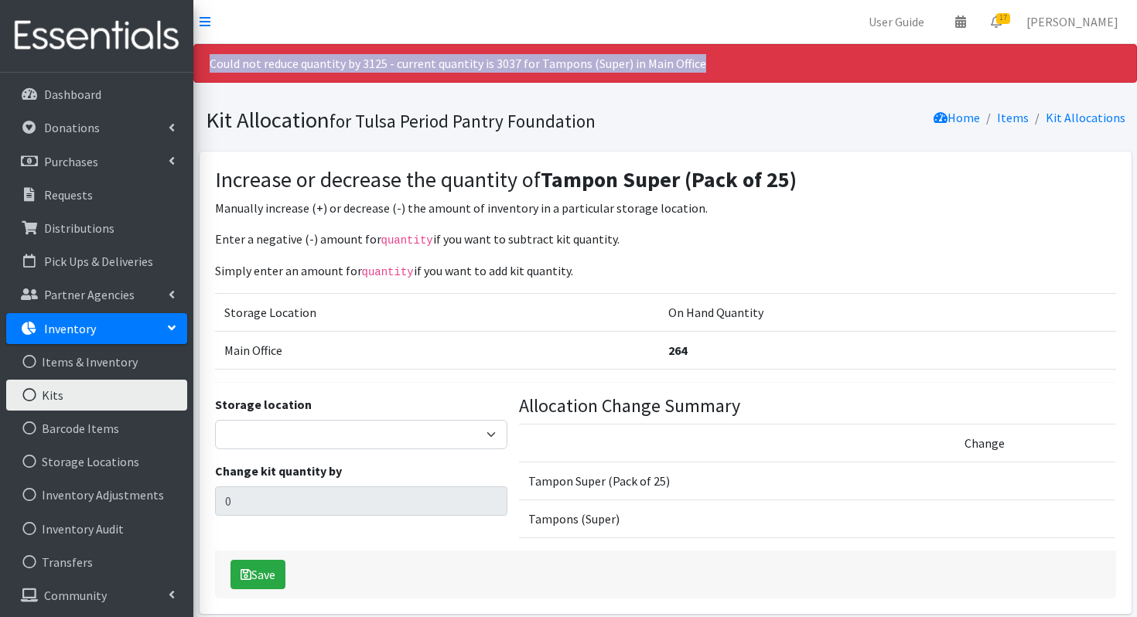
drag, startPoint x: 732, startPoint y: 70, endPoint x: 200, endPoint y: 62, distance: 531.5
click at [200, 62] on div "Could not reduce quantity by 3125 - current quantity is 3037 for Tampons (Super…" at bounding box center [665, 63] width 944 height 39
copy div "Could not reduce quantity by 3125 - current quantity is 3037 for Tampons (Super…"
click at [58, 395] on link "Kits" at bounding box center [96, 395] width 181 height 31
